Goal: Information Seeking & Learning: Learn about a topic

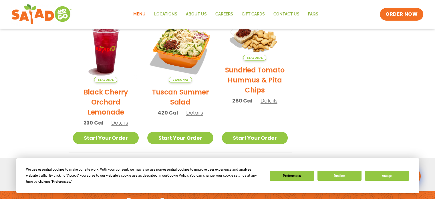
scroll to position [292, 0]
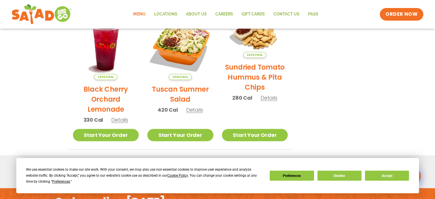
click at [178, 55] on img at bounding box center [180, 47] width 66 height 66
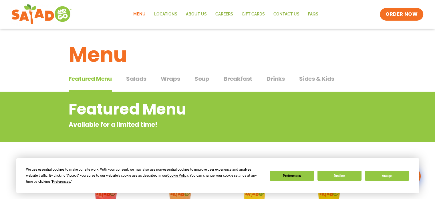
scroll to position [0, 0]
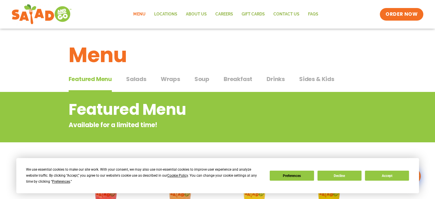
click at [136, 81] on span "Salads" at bounding box center [136, 79] width 20 height 9
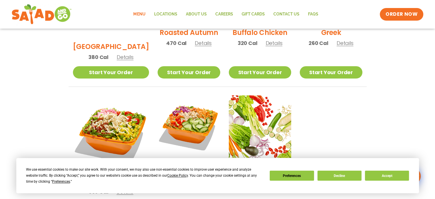
scroll to position [374, 0]
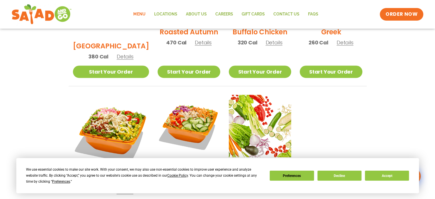
click at [111, 109] on img at bounding box center [111, 133] width 76 height 76
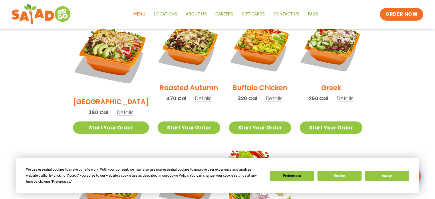
scroll to position [318, 0]
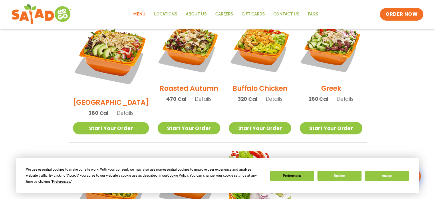
click at [254, 56] on img at bounding box center [260, 48] width 62 height 62
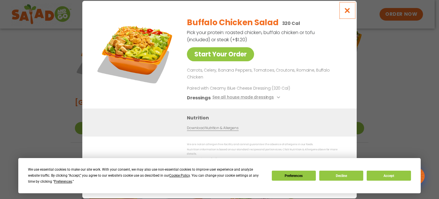
click at [348, 13] on icon "Close modal" at bounding box center [347, 10] width 7 height 6
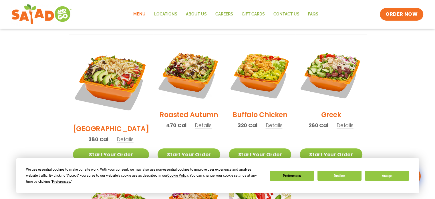
scroll to position [290, 0]
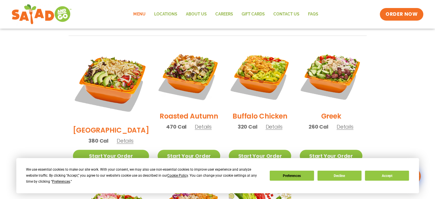
click at [93, 75] on img at bounding box center [111, 82] width 76 height 76
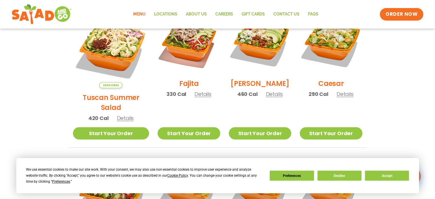
scroll to position [175, 0]
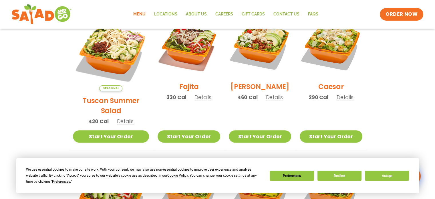
click at [255, 47] on img at bounding box center [260, 46] width 62 height 62
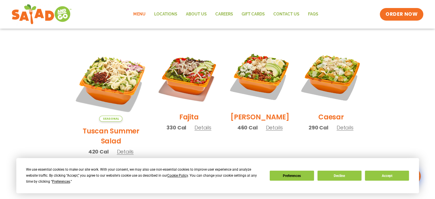
scroll to position [162, 0]
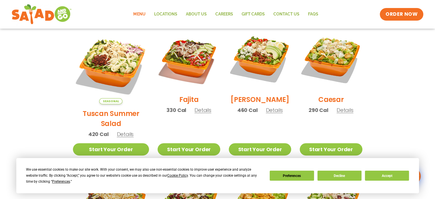
click at [49, 111] on section "Salads Our house-made dressings make our huge portions even more delicious. Goo…" at bounding box center [217, 181] width 435 height 503
click at [168, 61] on img at bounding box center [189, 59] width 62 height 62
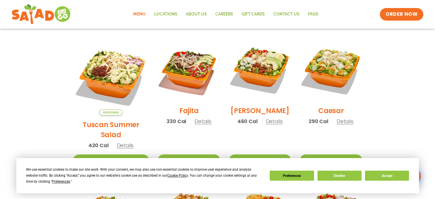
scroll to position [150, 0]
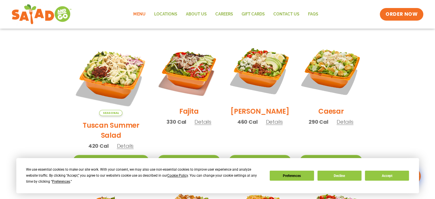
click at [86, 77] on img at bounding box center [111, 77] width 76 height 76
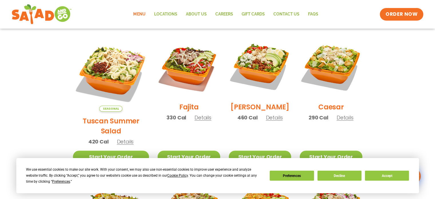
scroll to position [157, 0]
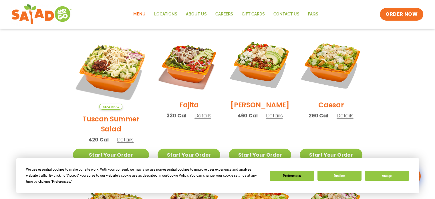
click at [320, 69] on img at bounding box center [331, 64] width 62 height 62
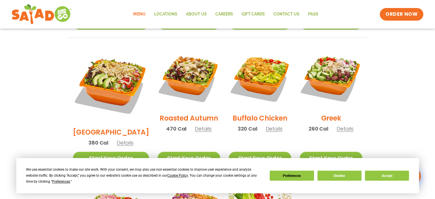
scroll to position [290, 0]
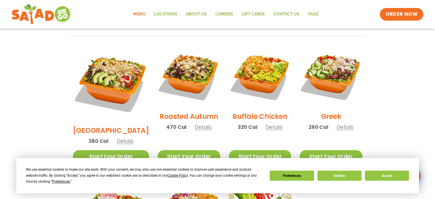
click at [182, 74] on img at bounding box center [189, 76] width 62 height 62
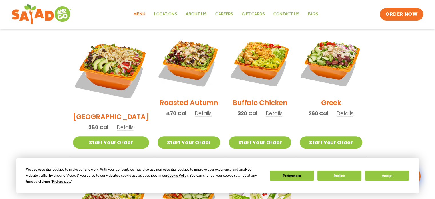
scroll to position [304, 0]
click at [330, 64] on img at bounding box center [331, 62] width 62 height 62
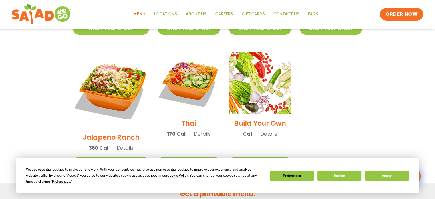
scroll to position [417, 0]
click at [246, 91] on img at bounding box center [260, 82] width 62 height 62
click at [238, 156] on link "Start Your Order" at bounding box center [260, 162] width 62 height 12
